Goal: Task Accomplishment & Management: Use online tool/utility

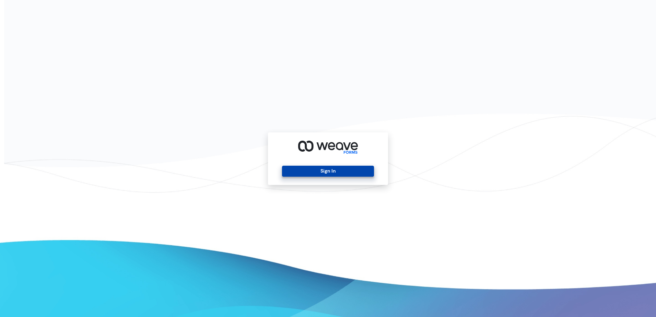
click at [320, 169] on button "Sign In" at bounding box center [328, 171] width 92 height 11
